Goal: Information Seeking & Learning: Learn about a topic

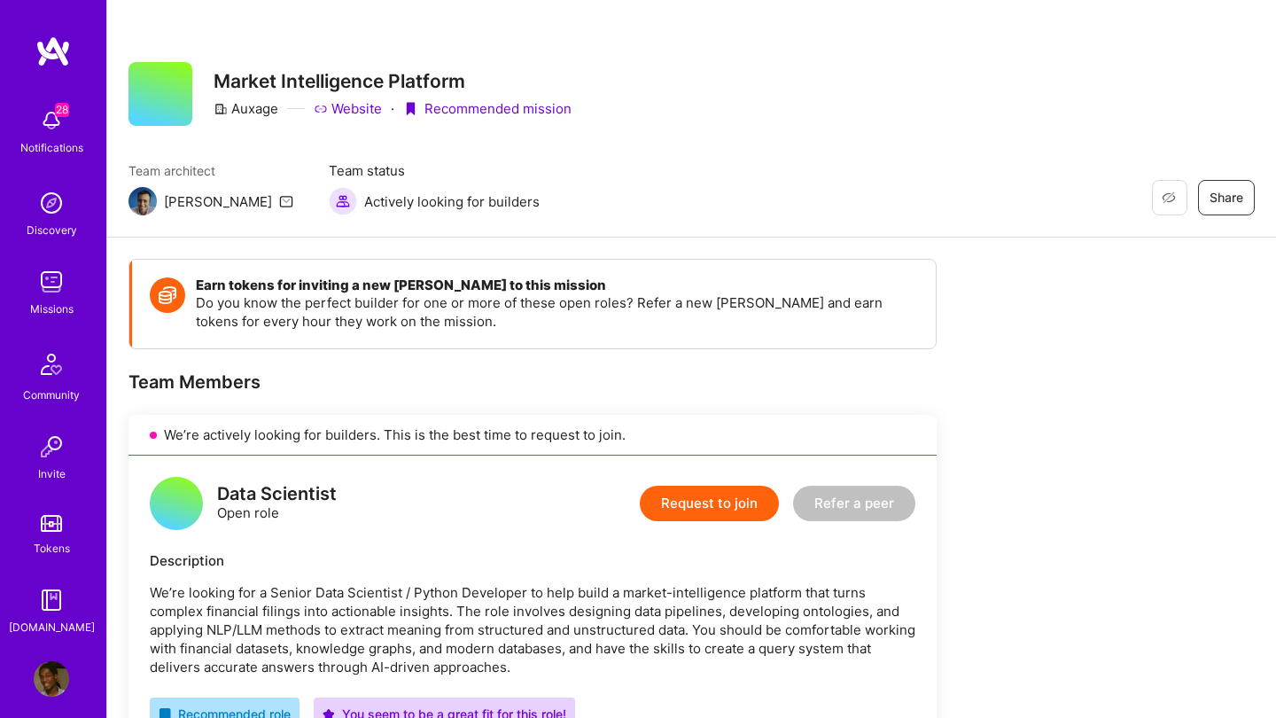
click at [51, 300] on div "Missions" at bounding box center [51, 309] width 43 height 19
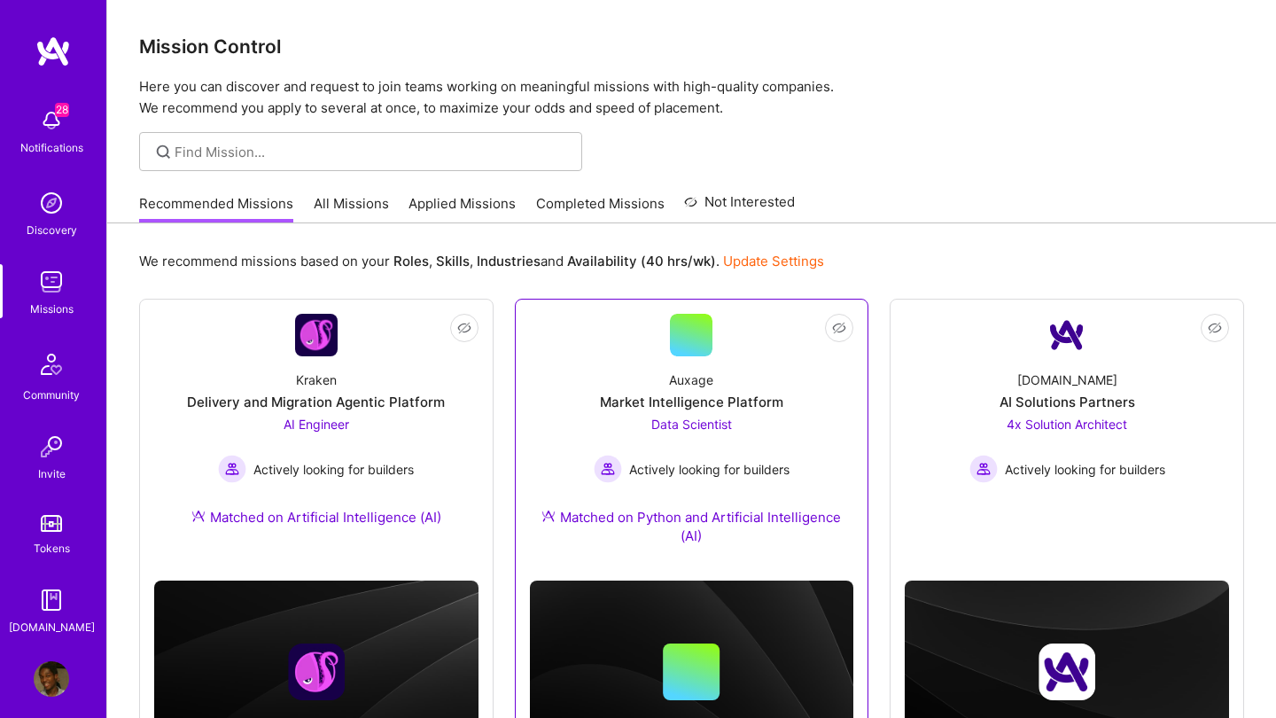
click at [640, 432] on div "Data Scientist Actively looking for builders" at bounding box center [692, 449] width 196 height 68
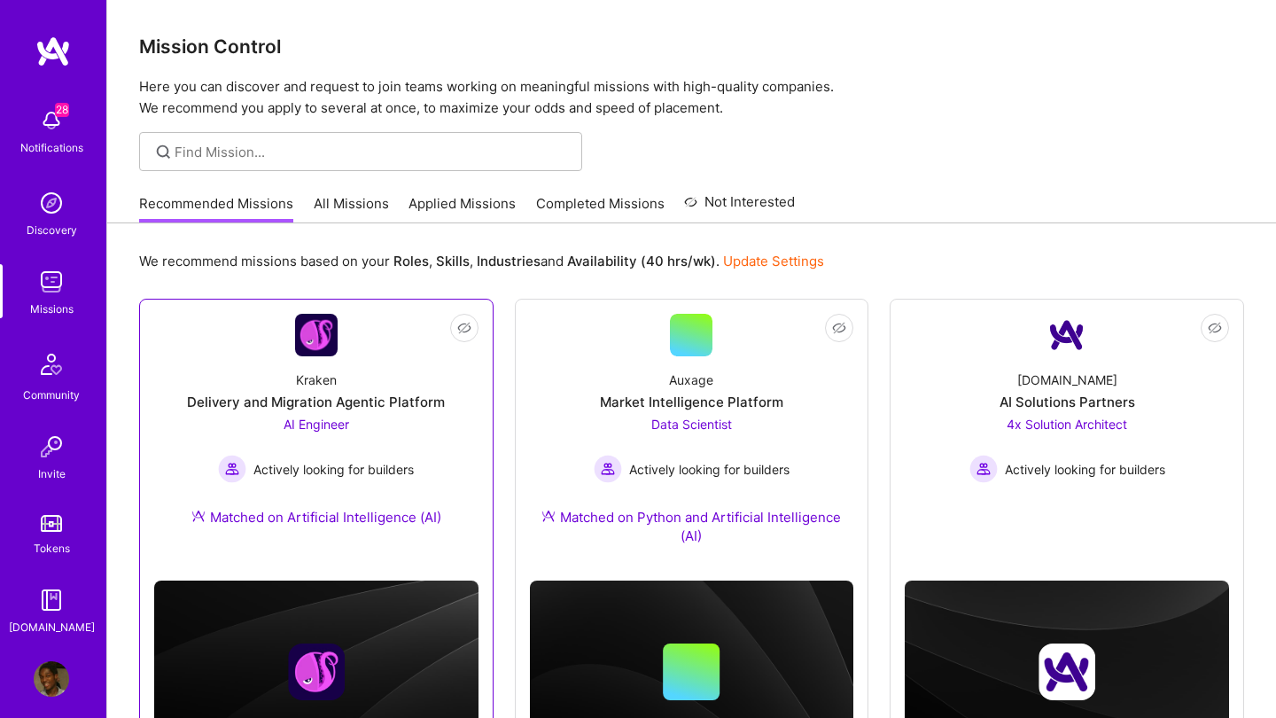
click at [435, 453] on div "Kraken Delivery and Migration Agentic Platform AI Engineer Actively looking for…" at bounding box center [316, 451] width 324 height 191
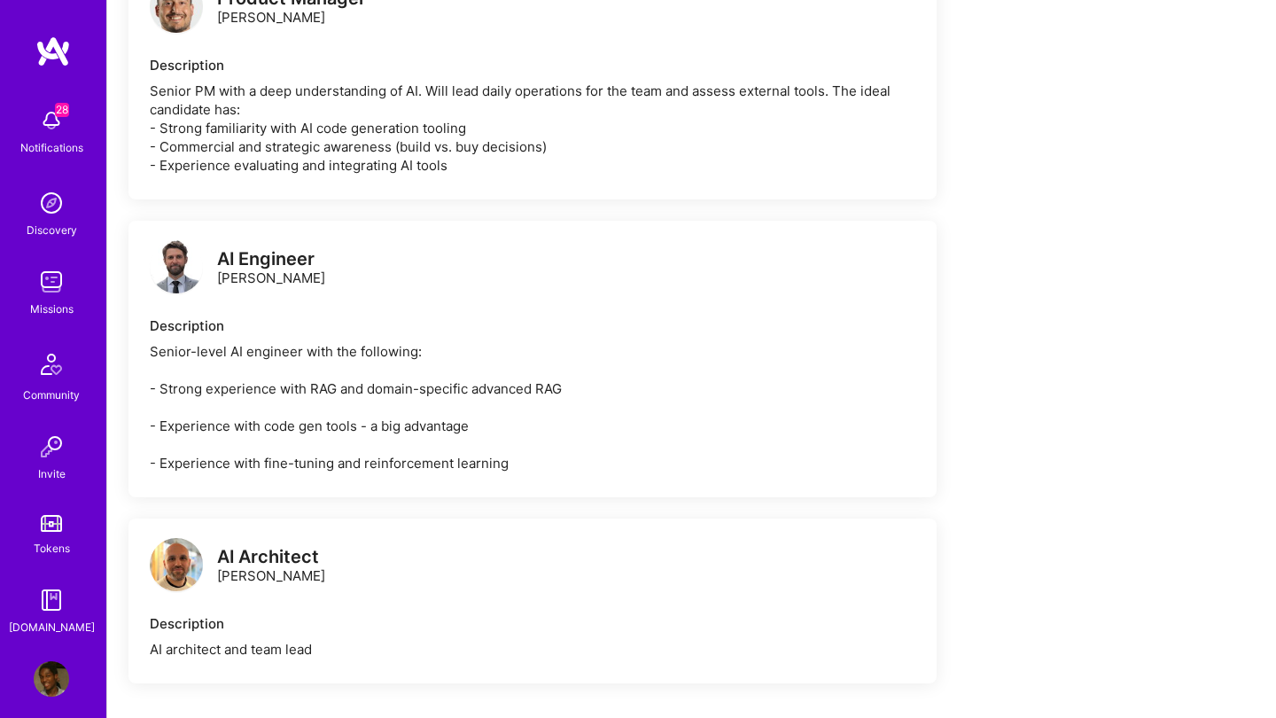
scroll to position [1050, 0]
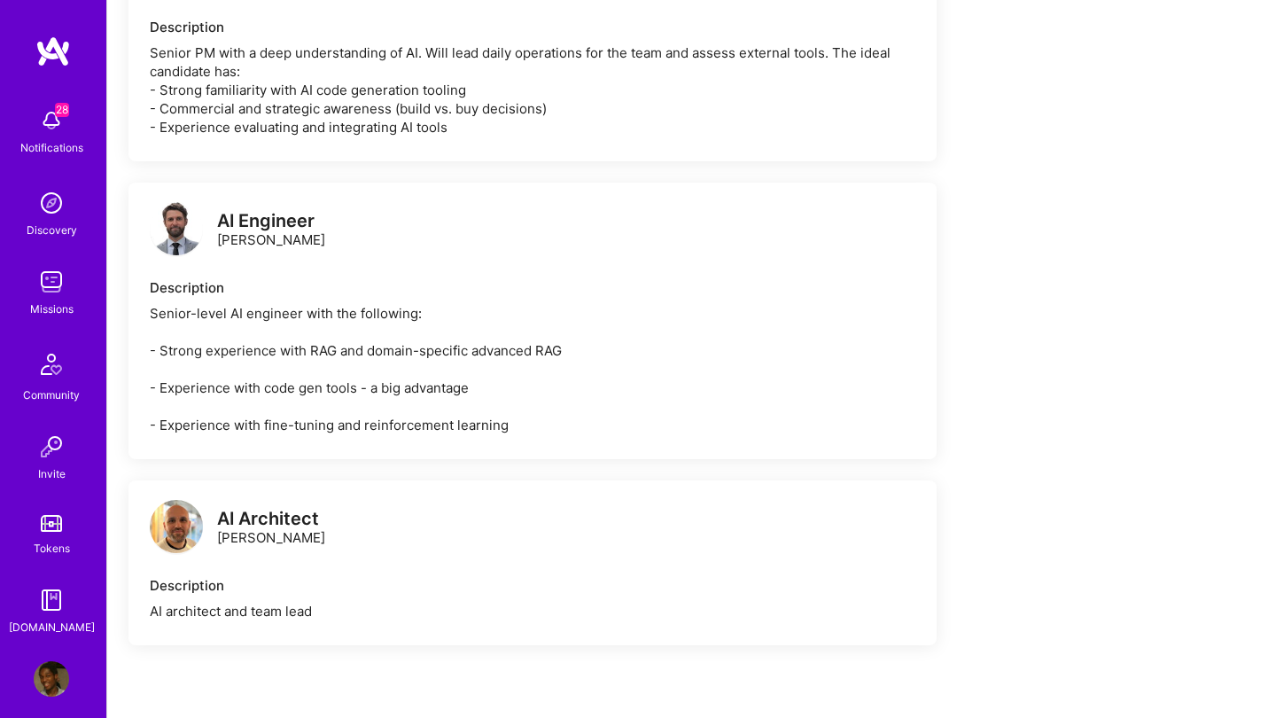
click at [186, 240] on img at bounding box center [176, 228] width 53 height 53
